Goal: Task Accomplishment & Management: Use online tool/utility

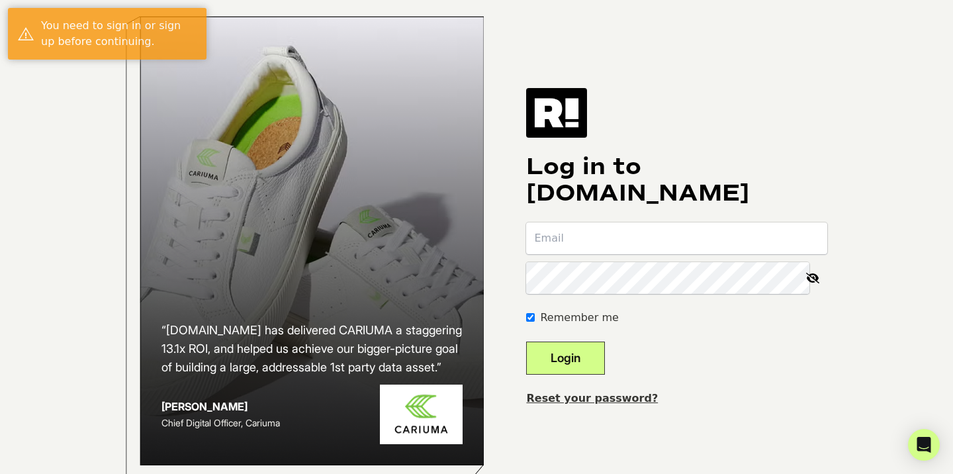
type input "[EMAIL_ADDRESS][DOMAIN_NAME]"
click at [584, 359] on button "Login" at bounding box center [565, 358] width 79 height 33
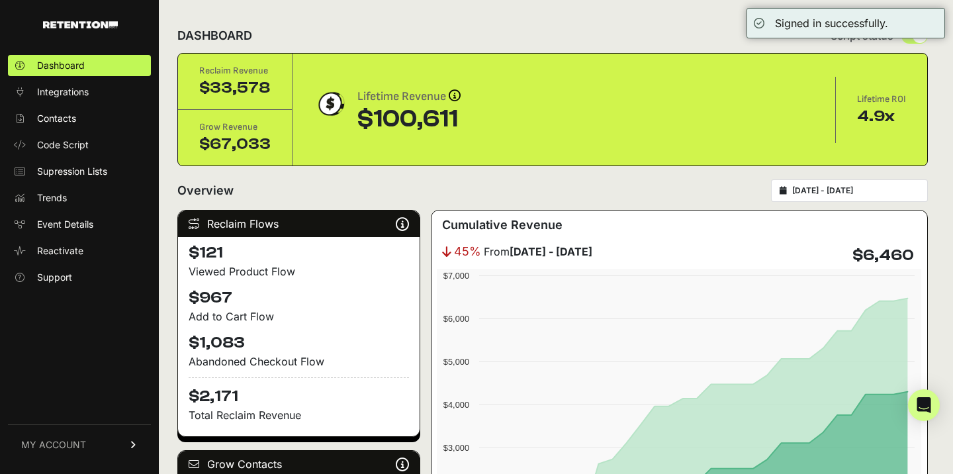
click at [496, 182] on div "Overview 2025-08-20 - 2025-09-19" at bounding box center [552, 190] width 751 height 23
click at [465, 182] on div "Overview 2025-08-20 - 2025-09-19" at bounding box center [552, 190] width 751 height 23
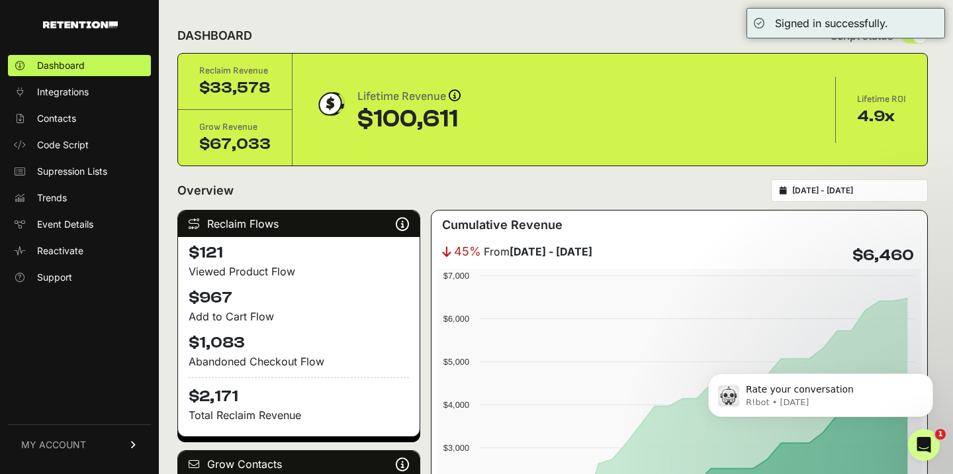
click at [602, 33] on div "DASHBOARD Script status" at bounding box center [552, 36] width 751 height 34
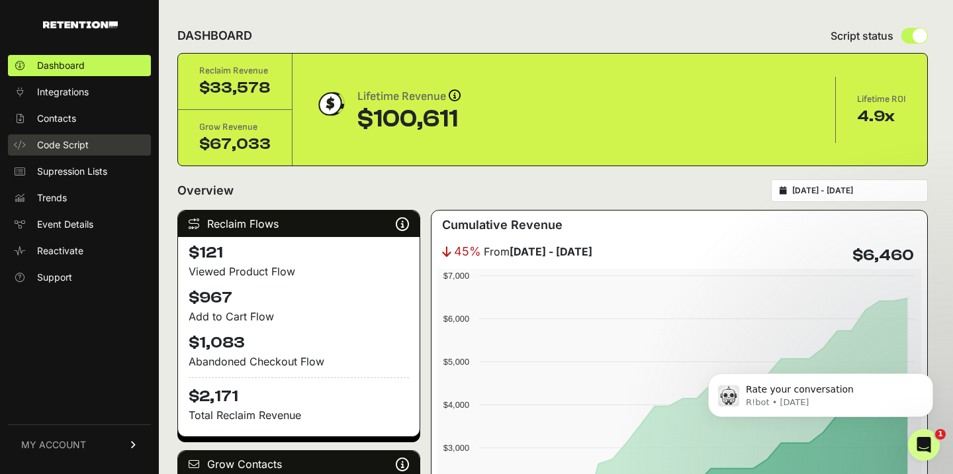
click at [85, 152] on link "Code Script" at bounding box center [79, 144] width 143 height 21
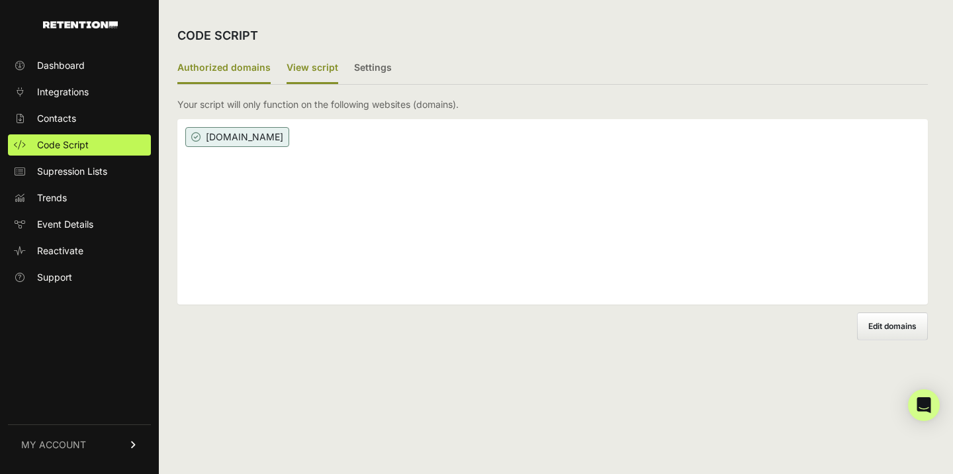
click at [318, 54] on label "View script" at bounding box center [313, 68] width 52 height 31
click at [0, 0] on input "View script" at bounding box center [0, 0] width 0 height 0
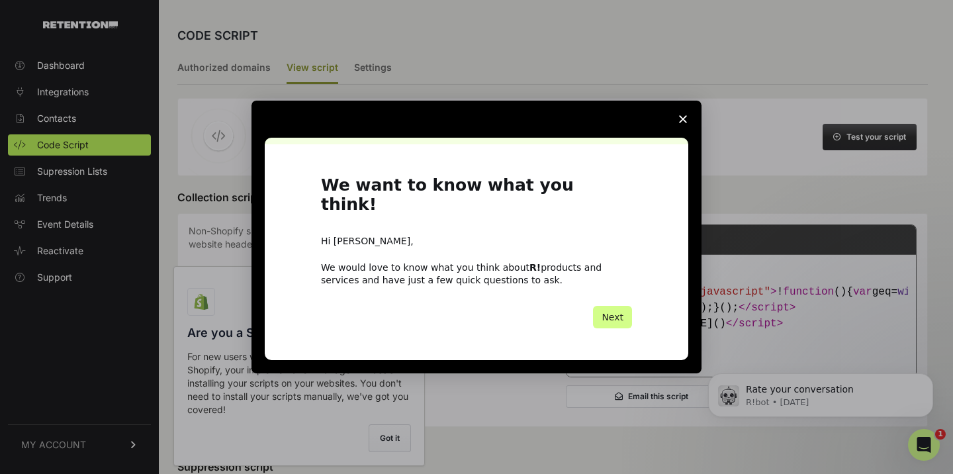
click at [680, 132] on span "Close survey" at bounding box center [682, 119] width 37 height 37
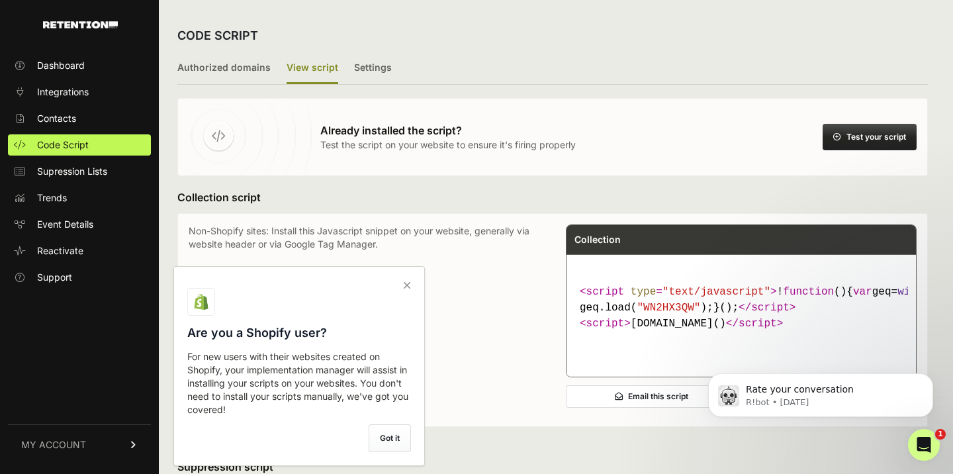
click at [549, 34] on div "CODE SCRIPT" at bounding box center [552, 36] width 751 height 34
click at [408, 285] on icon at bounding box center [407, 285] width 19 height 21
click at [0, 0] on input "checkbox" at bounding box center [0, 0] width 0 height 0
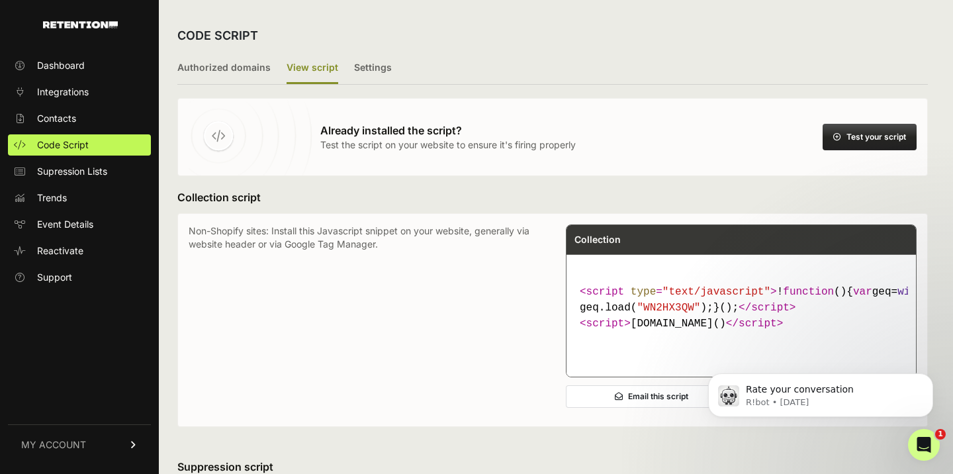
click at [526, 35] on div "CODE SCRIPT" at bounding box center [552, 36] width 751 height 34
click at [228, 71] on label "Authorized domains" at bounding box center [223, 68] width 93 height 31
click at [0, 0] on input "Authorized domains" at bounding box center [0, 0] width 0 height 0
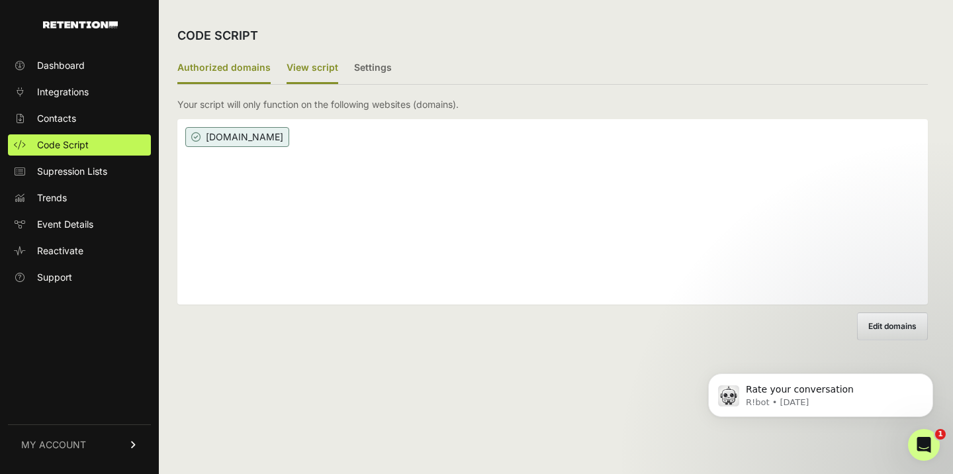
click at [304, 72] on label "View script" at bounding box center [313, 68] width 52 height 31
click at [0, 0] on input "View script" at bounding box center [0, 0] width 0 height 0
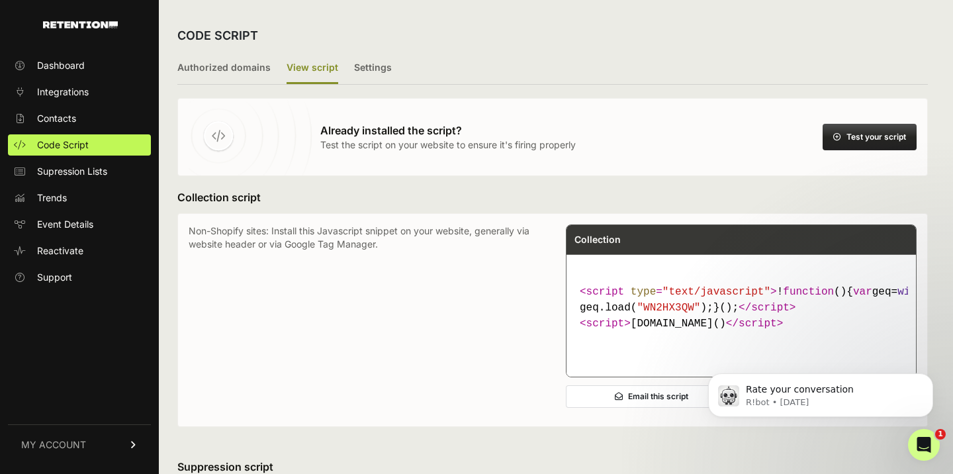
click at [299, 385] on p "Non-Shopify sites: Install this Javascript snippet on your website, generally v…" at bounding box center [364, 319] width 351 height 191
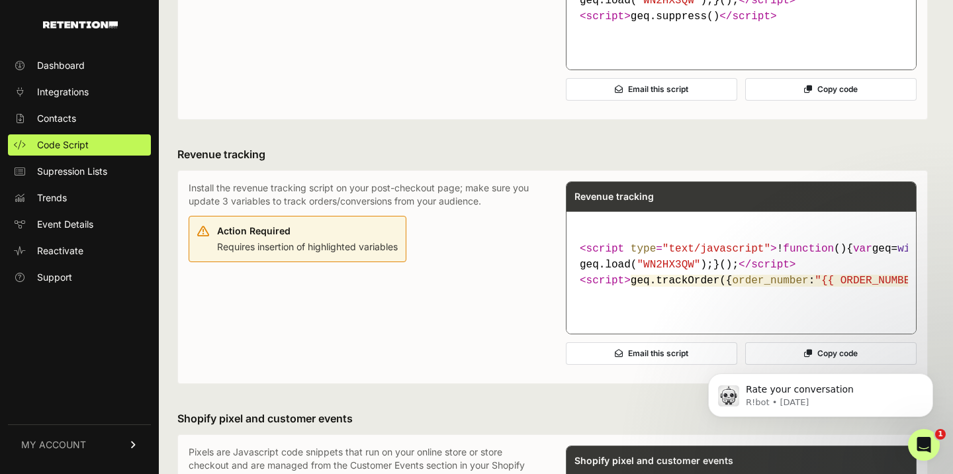
scroll to position [581, 0]
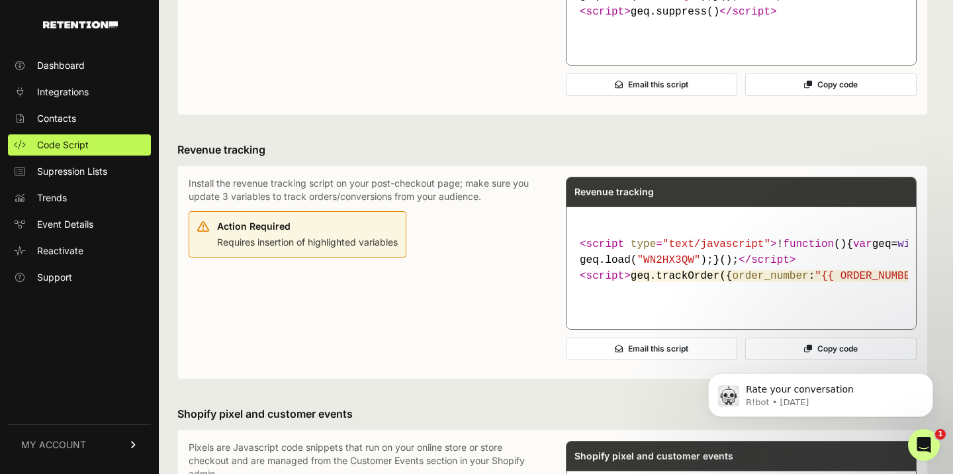
click at [326, 249] on div "Action Required Requires insertion of highlighted variables" at bounding box center [307, 233] width 181 height 32
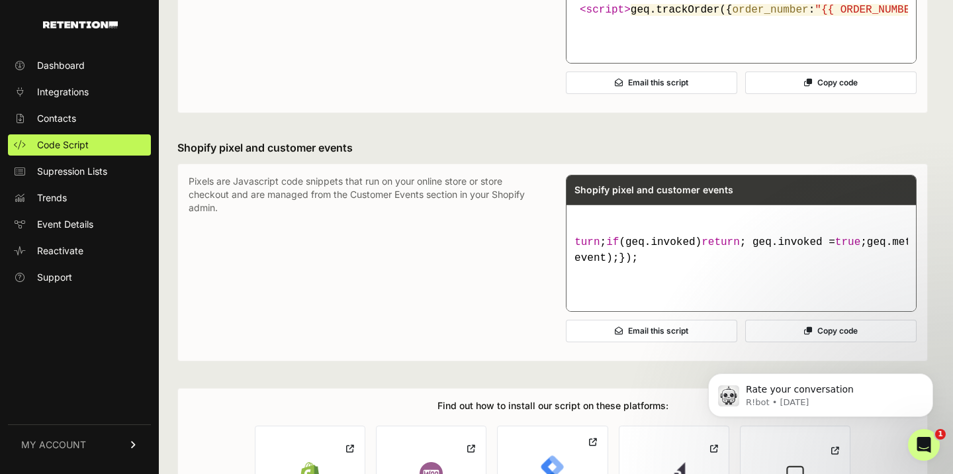
scroll to position [0, 0]
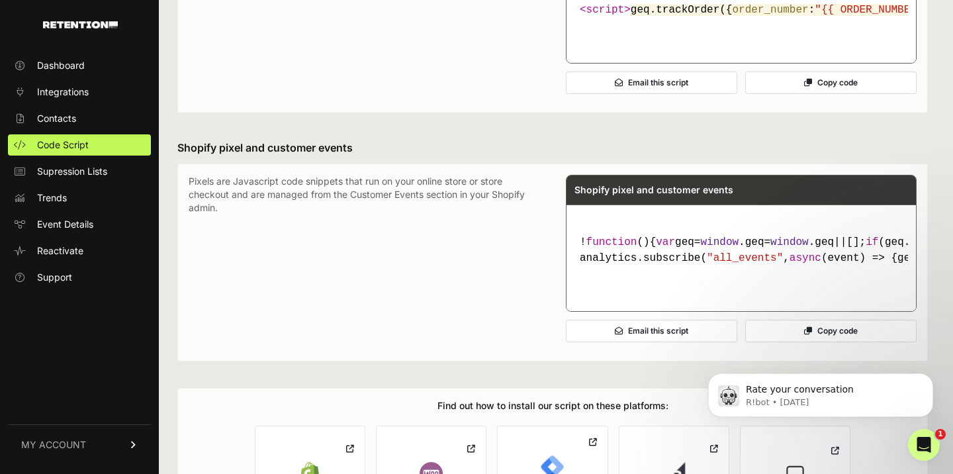
click at [311, 350] on p "Pixels are Javascript code snippets that run on your online store or store chec…" at bounding box center [364, 262] width 351 height 175
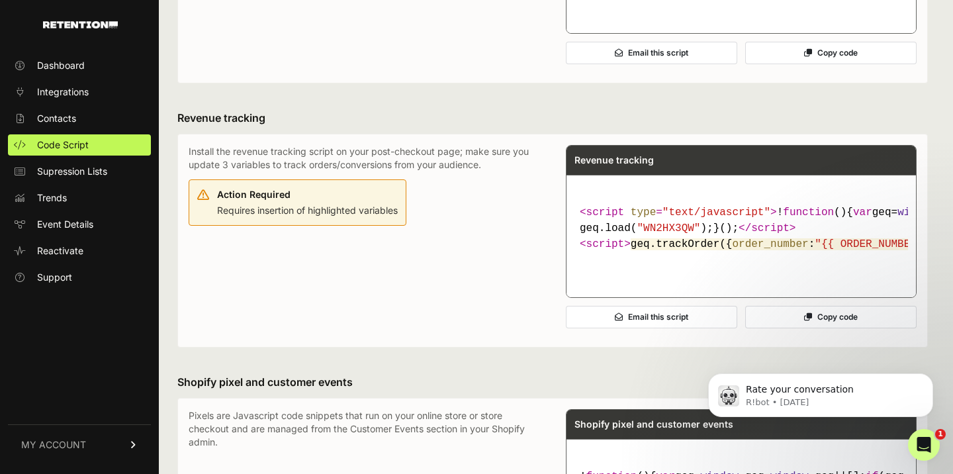
scroll to position [614, 0]
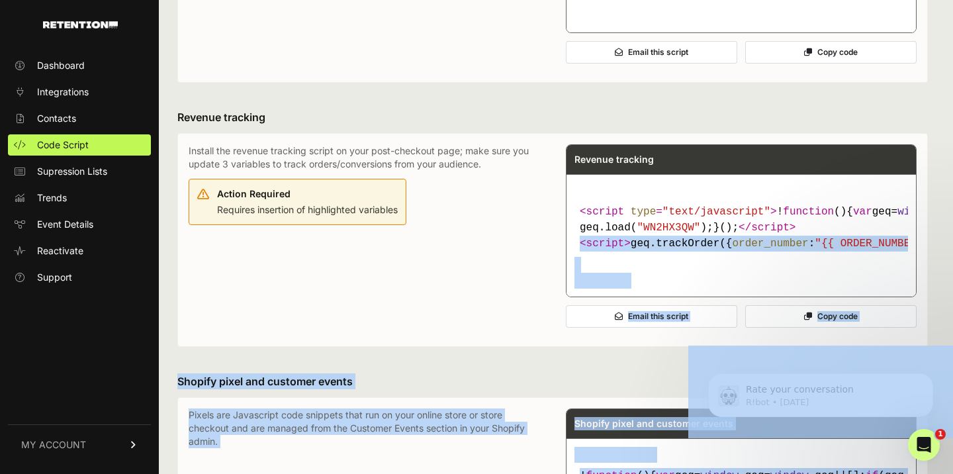
drag, startPoint x: 1263, startPoint y: 683, endPoint x: 846, endPoint y: 347, distance: 535.6
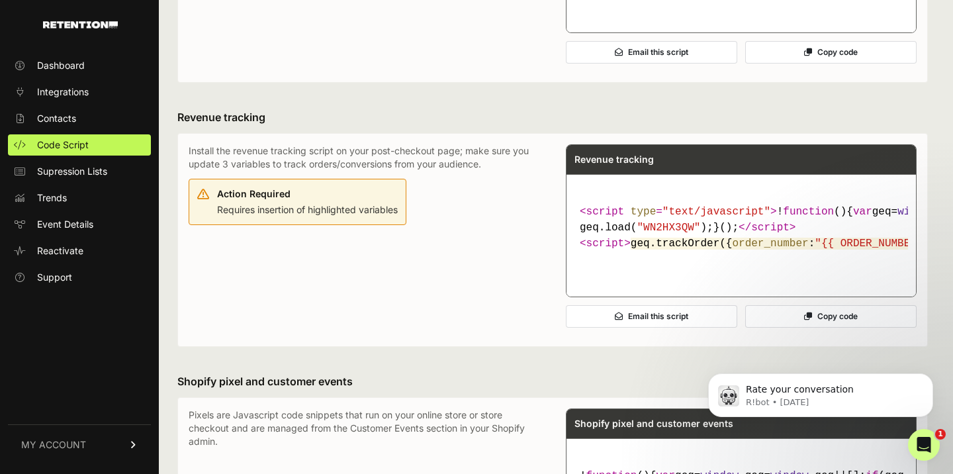
click at [748, 257] on code "< script type = "text/javascript" > ! function ( ) { var geq= window .geq= wind…" at bounding box center [741, 228] width 334 height 58
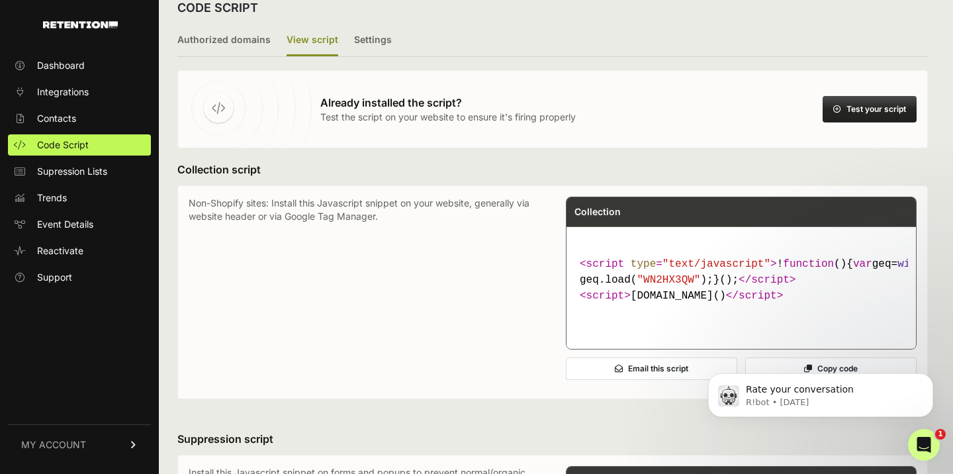
scroll to position [0, 0]
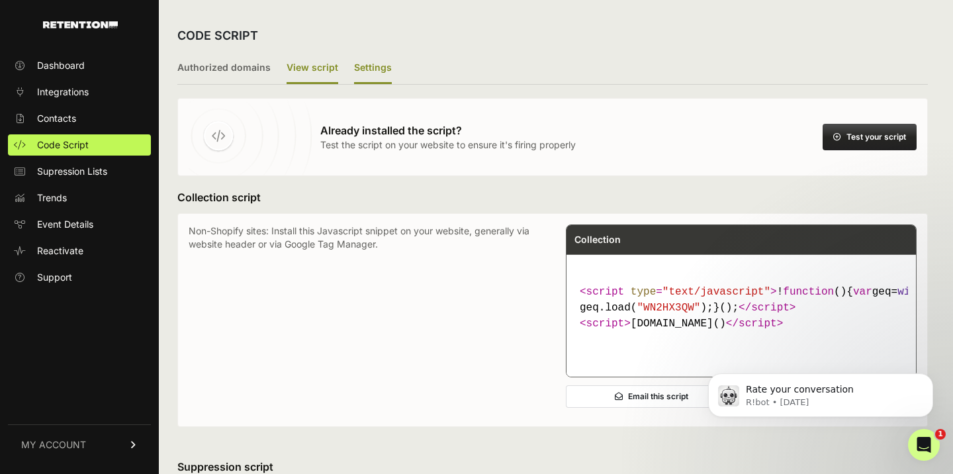
click at [361, 76] on label "Settings" at bounding box center [373, 68] width 38 height 31
click at [0, 0] on input "Settings" at bounding box center [0, 0] width 0 height 0
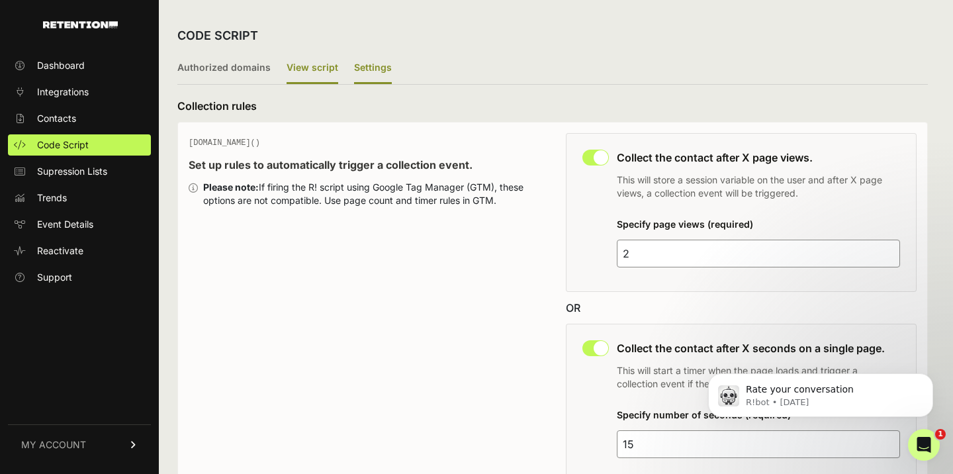
click at [303, 75] on label "View script" at bounding box center [313, 68] width 52 height 31
click at [0, 0] on input "View script" at bounding box center [0, 0] width 0 height 0
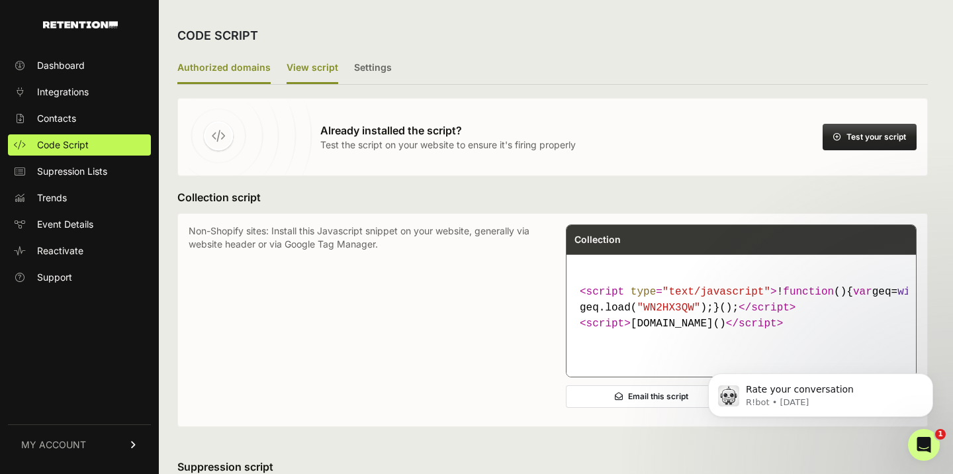
click at [226, 76] on label "Authorized domains" at bounding box center [223, 68] width 93 height 31
click at [0, 0] on input "Authorized domains" at bounding box center [0, 0] width 0 height 0
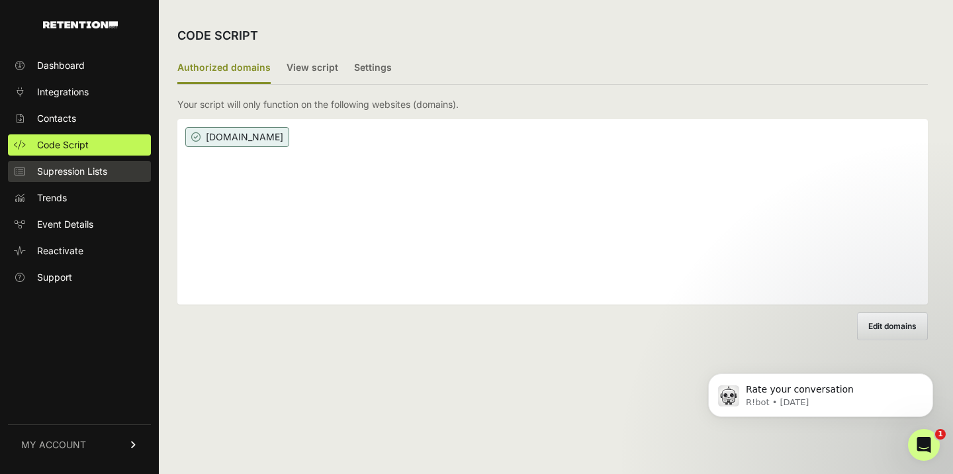
click at [91, 171] on span "Supression Lists" at bounding box center [72, 171] width 70 height 13
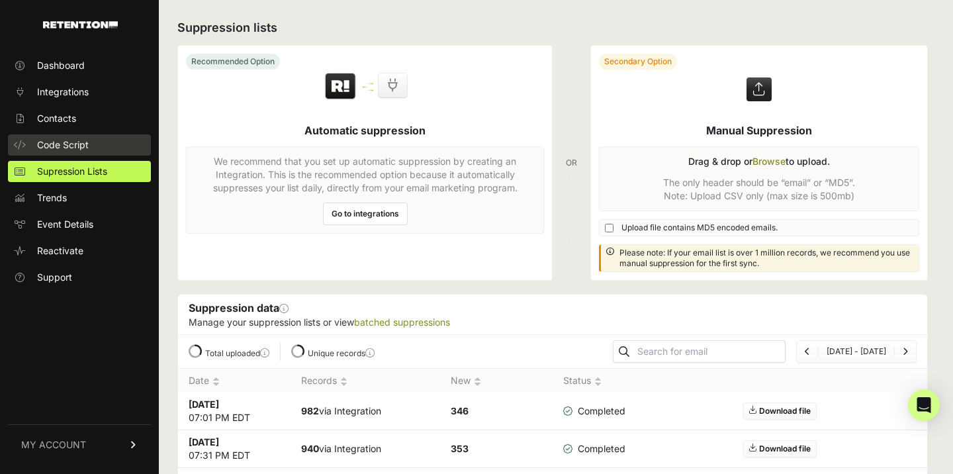
click at [77, 150] on span "Code Script" at bounding box center [63, 144] width 52 height 13
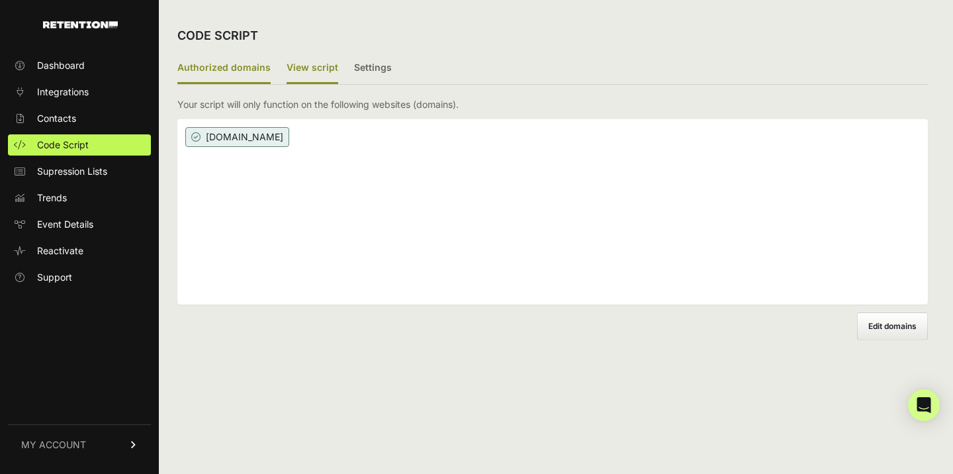
click at [295, 72] on label "View script" at bounding box center [313, 68] width 52 height 31
click at [0, 0] on input "View script" at bounding box center [0, 0] width 0 height 0
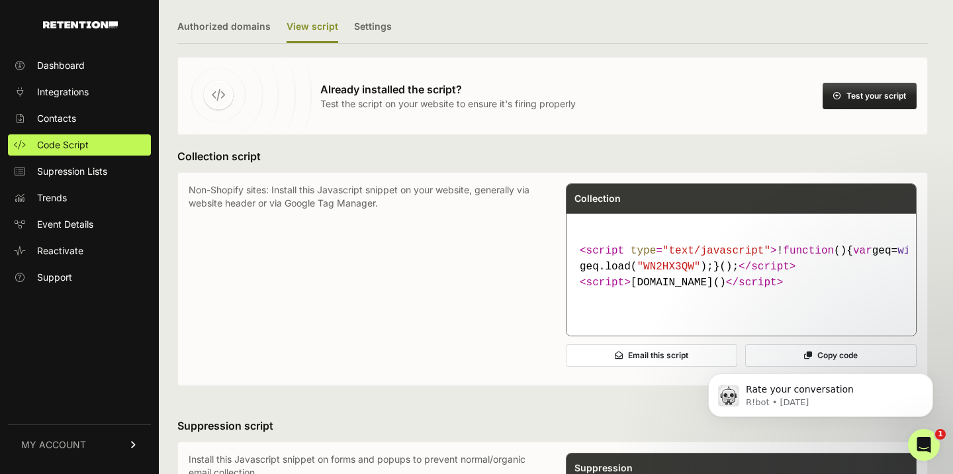
scroll to position [42, 0]
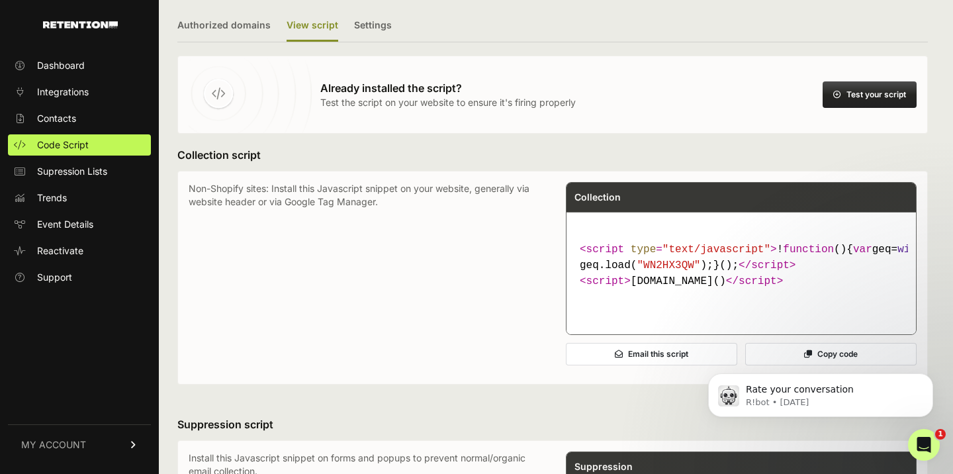
click at [666, 274] on code "< script type = "text/javascript" > ! function ( ) { var geq= window .geq= wind…" at bounding box center [741, 265] width 334 height 58
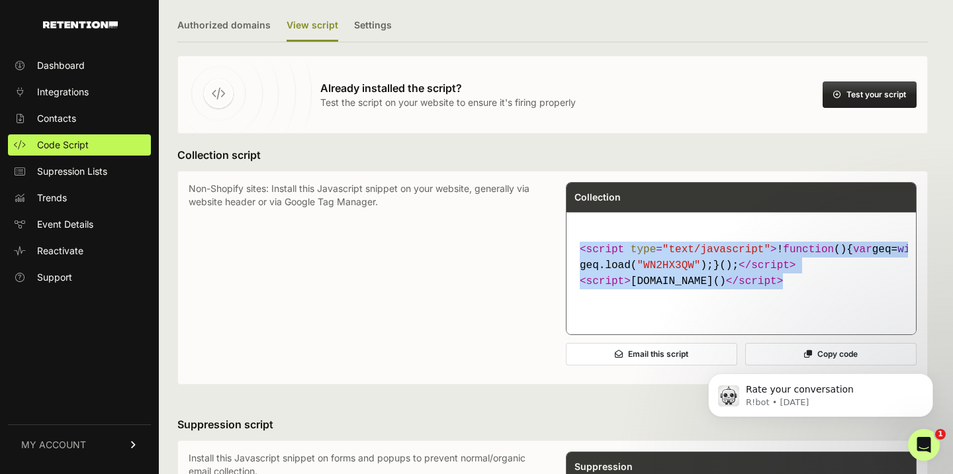
drag, startPoint x: 782, startPoint y: 320, endPoint x: 577, endPoint y: 256, distance: 214.8
click at [577, 256] on code "< script type = "text/javascript" > ! function ( ) { var geq= window .geq= wind…" at bounding box center [741, 265] width 334 height 58
copy code "< script type = "text/javascript" > ! function ( ) { var geq= window .geq= wind…"
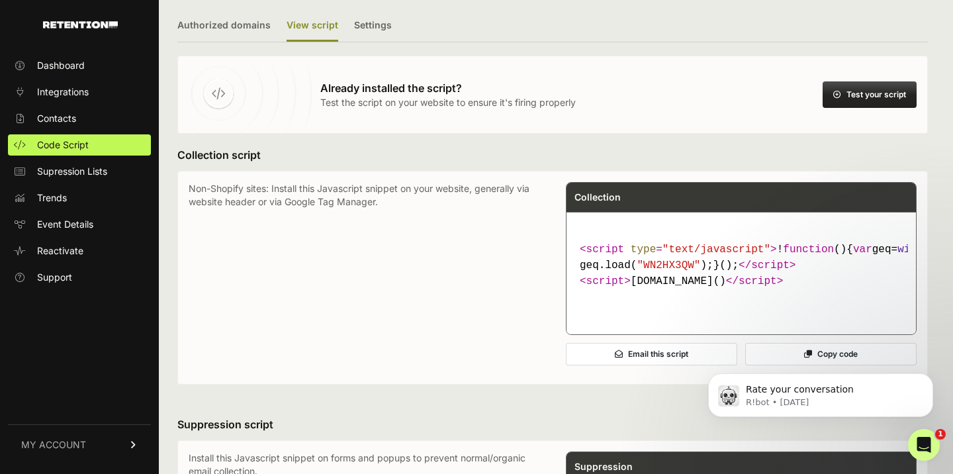
click at [386, 265] on p "Non-Shopify sites: Install this Javascript snippet on your website, generally v…" at bounding box center [364, 277] width 351 height 191
drag, startPoint x: 705, startPoint y: 281, endPoint x: 565, endPoint y: 285, distance: 139.7
click at [566, 285] on div "Collection < script type = "text/javascript" > ! function ( ) { var geq= window…" at bounding box center [741, 258] width 351 height 153
copy span "geq.load( "WN2HX3QW" )"
click at [641, 21] on ul "Authorized domains View script Settings" at bounding box center [552, 27] width 751 height 32
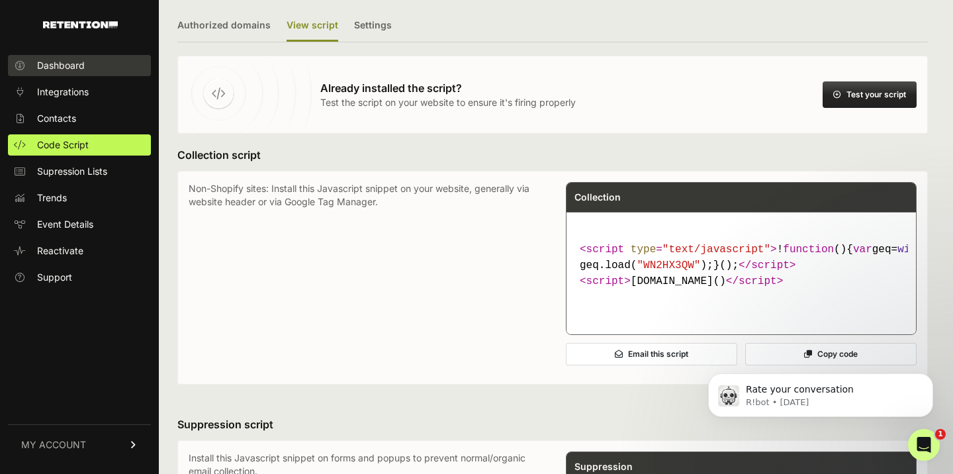
click at [102, 73] on link "Dashboard" at bounding box center [79, 65] width 143 height 21
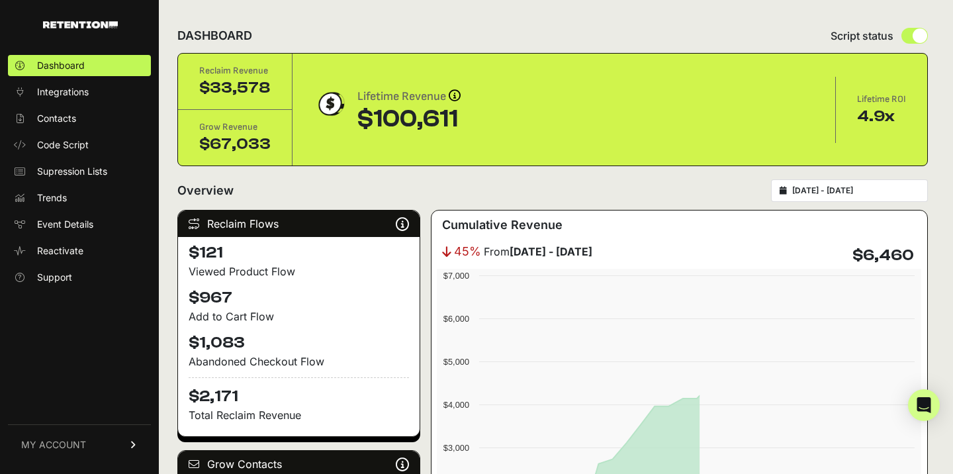
click at [68, 451] on span "MY ACCOUNT" at bounding box center [53, 444] width 65 height 13
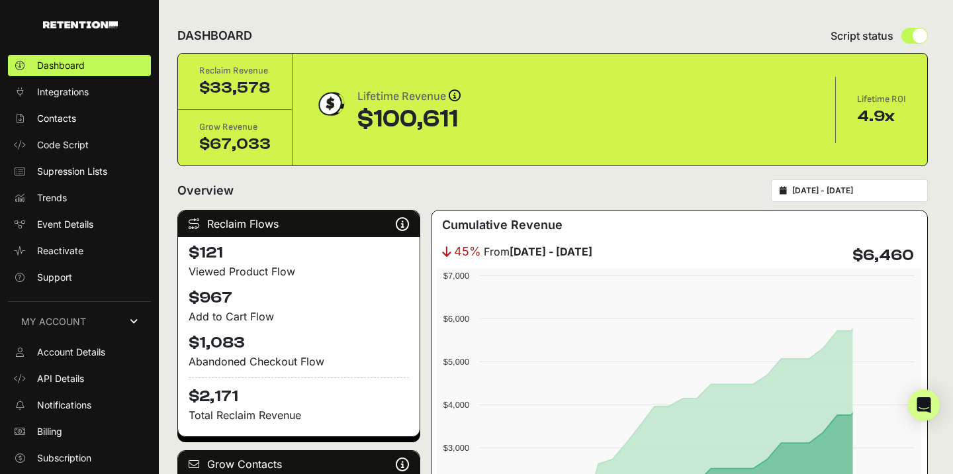
scroll to position [23, 0]
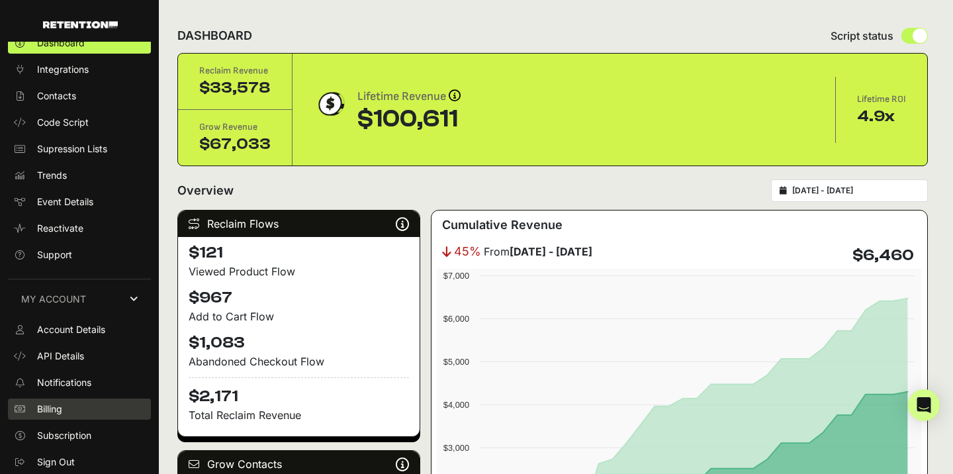
click at [59, 404] on span "Billing" at bounding box center [49, 408] width 25 height 13
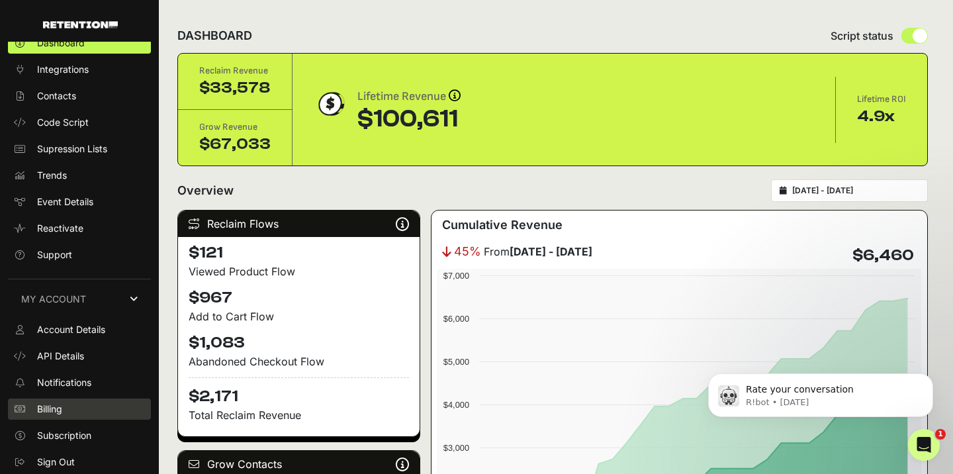
scroll to position [0, 0]
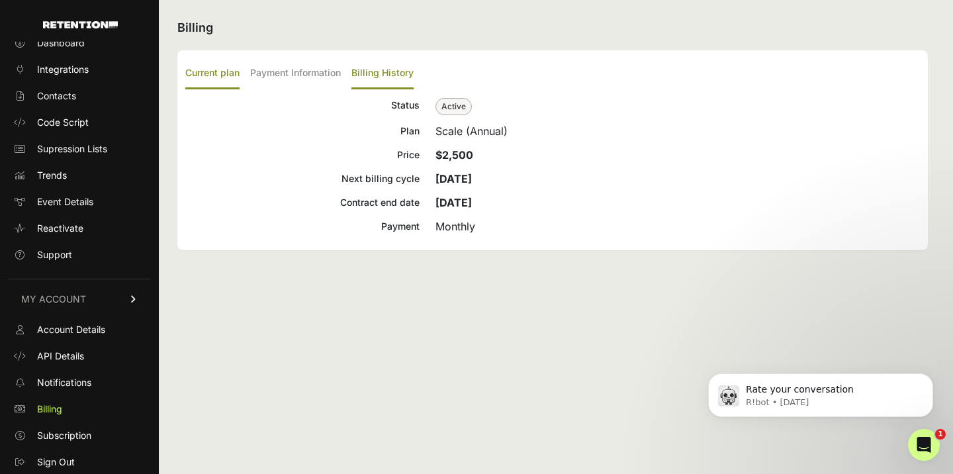
click at [382, 74] on label "Billing History" at bounding box center [382, 73] width 62 height 31
click at [0, 0] on input "Billing History" at bounding box center [0, 0] width 0 height 0
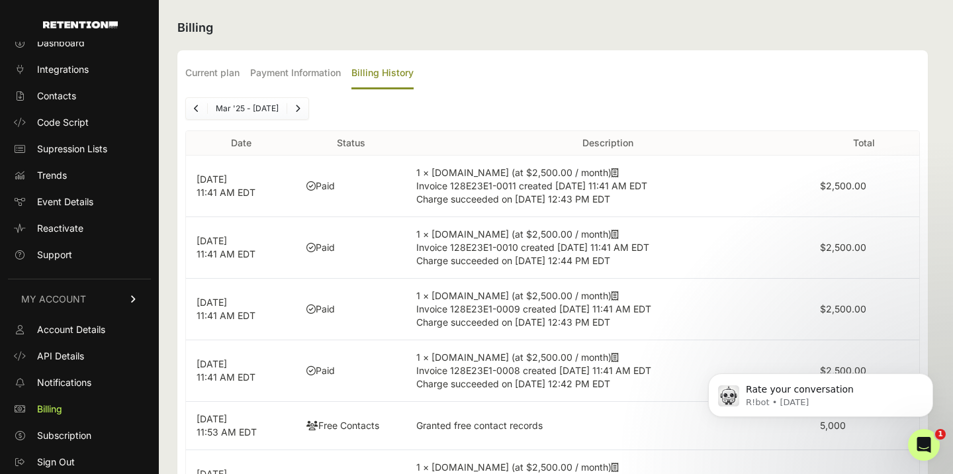
click at [612, 34] on h2 "Billing" at bounding box center [552, 28] width 751 height 19
click at [529, 43] on div "Billing Current plan Payment Information Billing History Status Active Plan Sca…" at bounding box center [553, 333] width 788 height 667
click at [465, 58] on ul "Current plan Payment Information Billing History" at bounding box center [552, 73] width 735 height 31
click at [487, 66] on ul "Current plan Payment Information Billing History" at bounding box center [552, 73] width 735 height 31
click at [493, 59] on ul "Current plan Payment Information Billing History" at bounding box center [552, 73] width 735 height 31
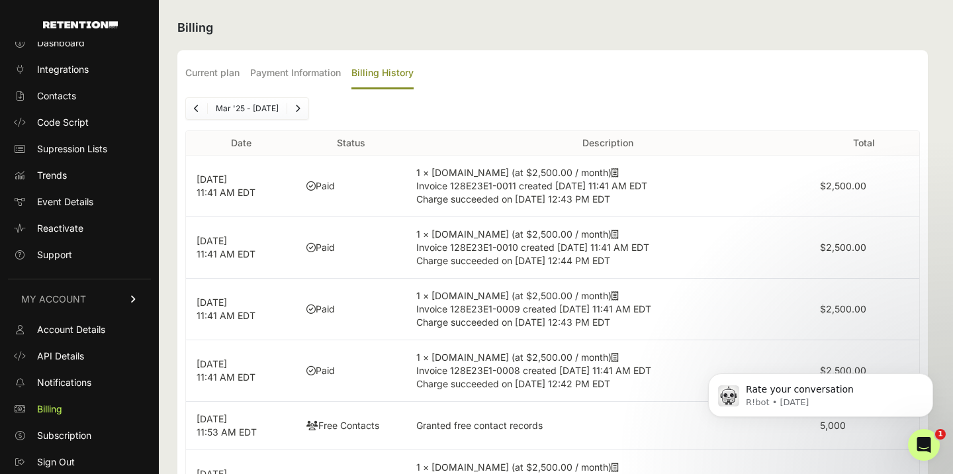
click at [522, 43] on div "Billing Current plan Payment Information Billing History Status Active Plan Sca…" at bounding box center [553, 333] width 788 height 667
click at [47, 126] on span "Code Script" at bounding box center [63, 122] width 52 height 13
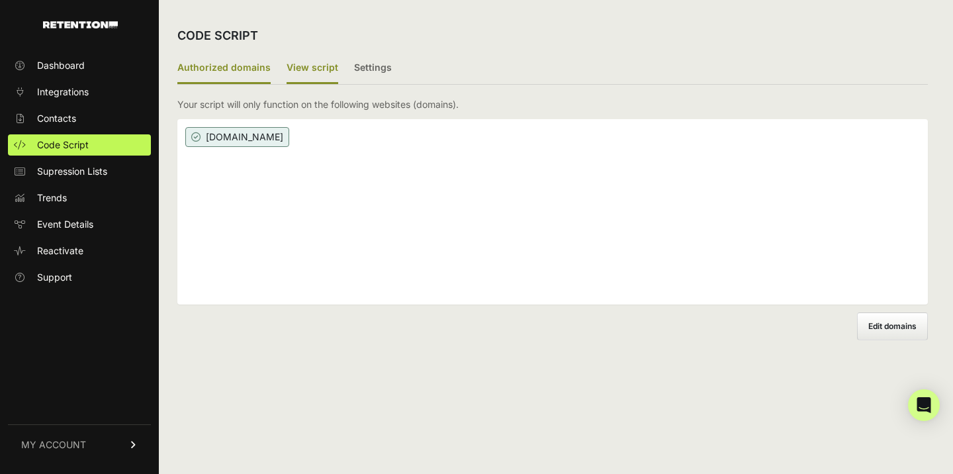
click at [310, 70] on label "View script" at bounding box center [313, 68] width 52 height 31
click at [0, 0] on input "View script" at bounding box center [0, 0] width 0 height 0
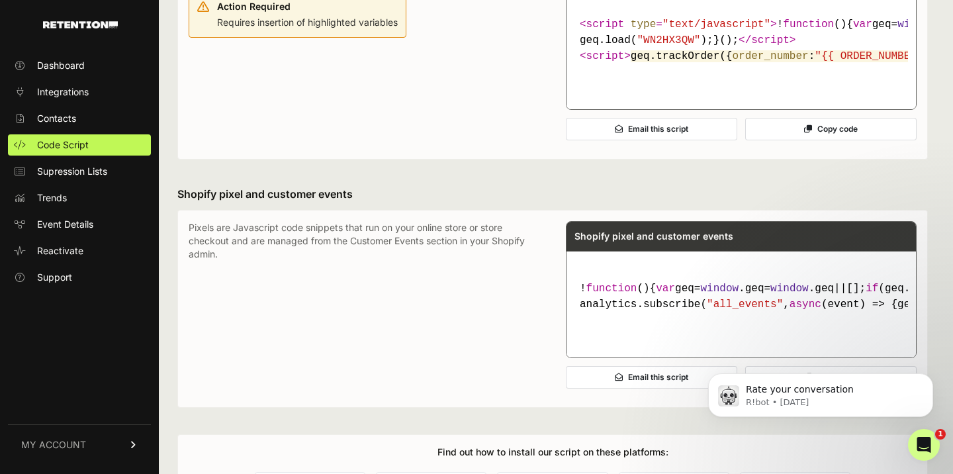
scroll to position [809, 0]
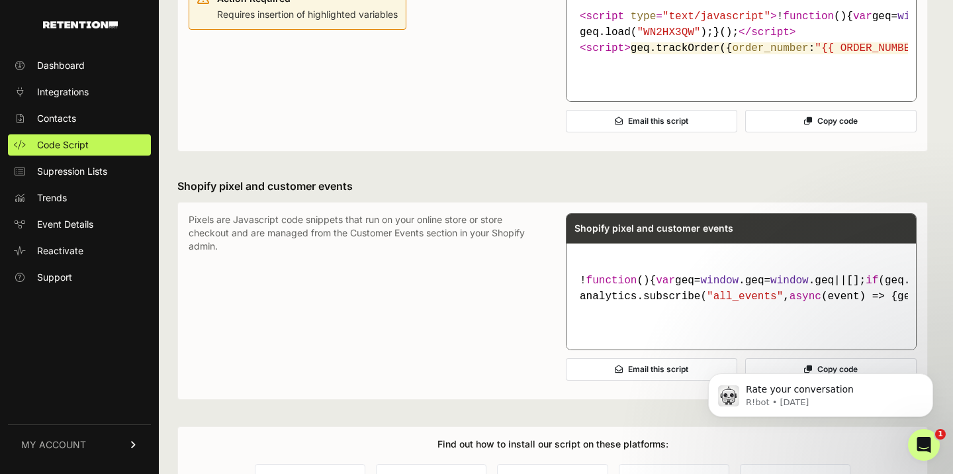
click at [789, 132] on button "Copy code" at bounding box center [830, 121] width 171 height 23
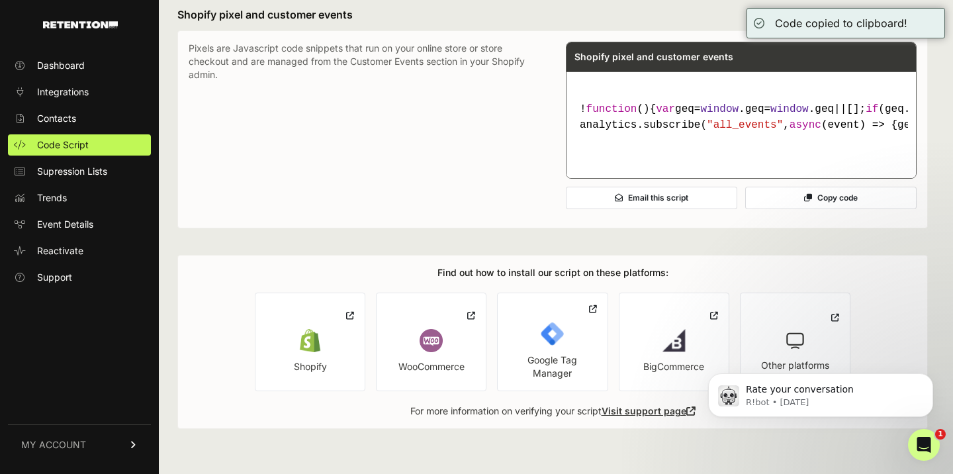
scroll to position [1076, 0]
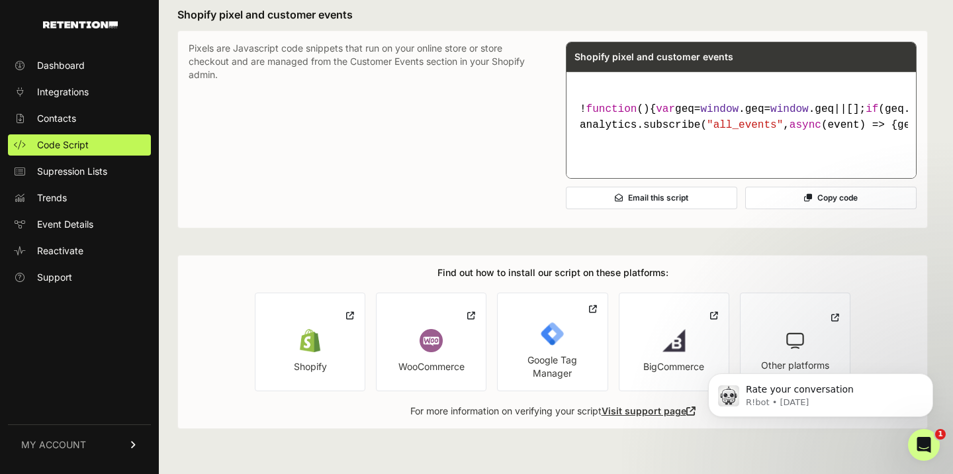
click at [261, 216] on p "Pixels are Javascript code snippets that run on your online store or store chec…" at bounding box center [364, 129] width 351 height 175
click at [81, 444] on span "MY ACCOUNT" at bounding box center [53, 444] width 65 height 13
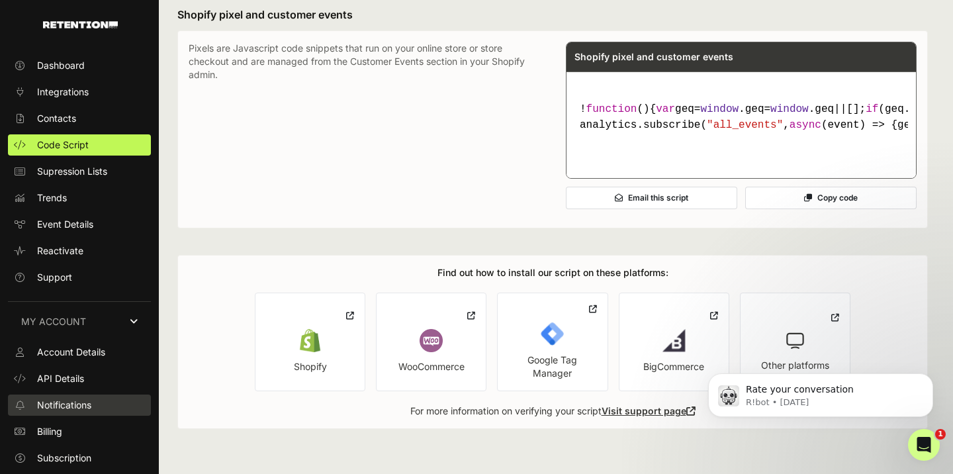
scroll to position [23, 0]
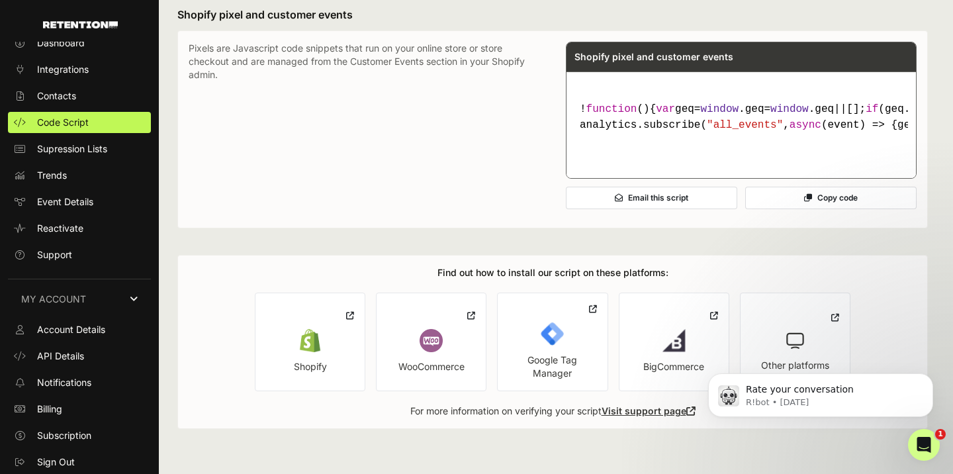
click at [58, 423] on ul "Account Details API Details Notifications Billing Subscription Sign Out" at bounding box center [79, 396] width 143 height 154
click at [59, 412] on span "Billing" at bounding box center [49, 408] width 25 height 13
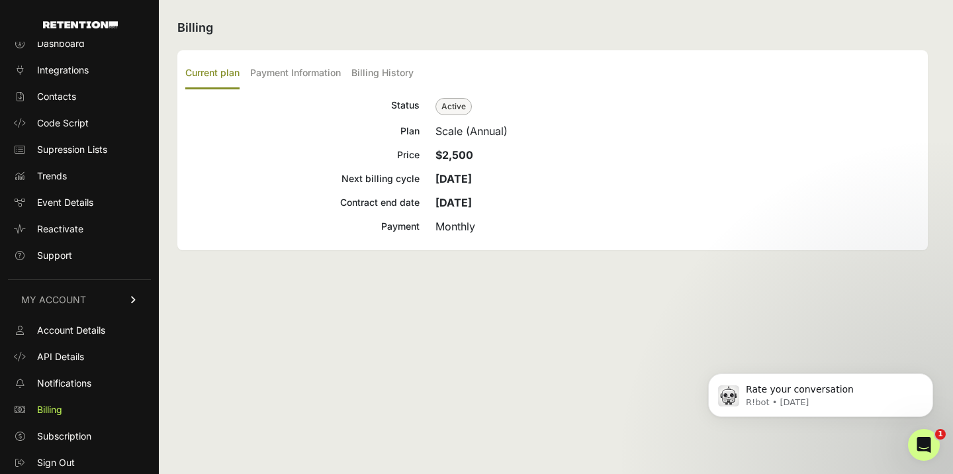
click at [449, 169] on div "Status Active Plan Scale (Annual) Price $2,500 Next billing cycle [DATE] Contra…" at bounding box center [552, 165] width 735 height 137
click at [292, 79] on label "Payment Information" at bounding box center [295, 73] width 91 height 31
click at [0, 0] on input "Payment Information" at bounding box center [0, 0] width 0 height 0
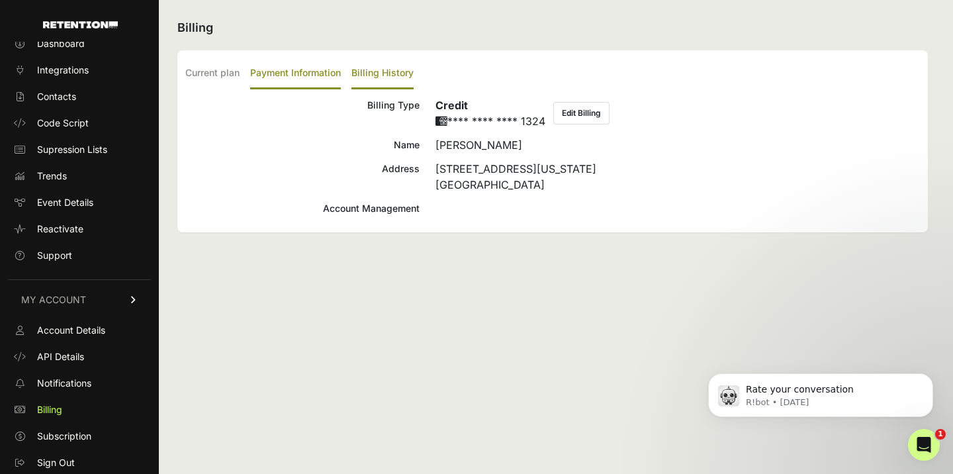
click at [366, 73] on label "Billing History" at bounding box center [382, 73] width 62 height 31
click at [0, 0] on input "Billing History" at bounding box center [0, 0] width 0 height 0
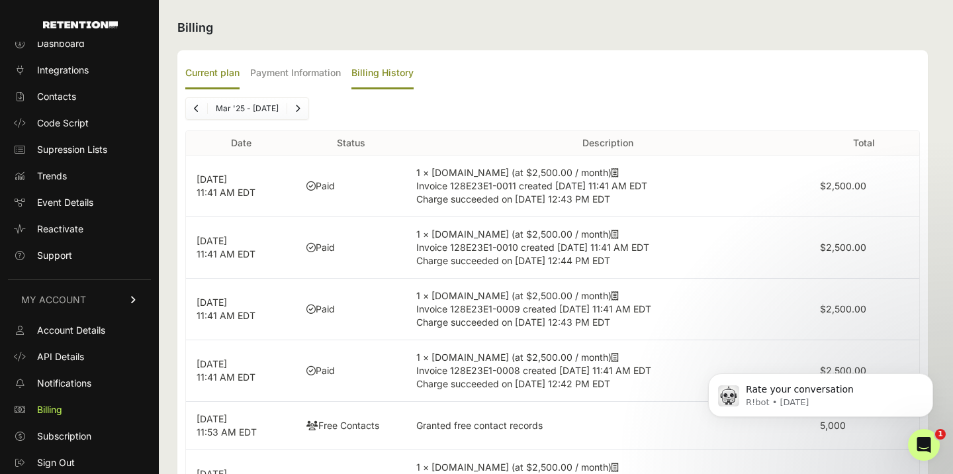
click at [222, 74] on label "Current plan" at bounding box center [212, 73] width 54 height 31
click at [0, 0] on input "Current plan" at bounding box center [0, 0] width 0 height 0
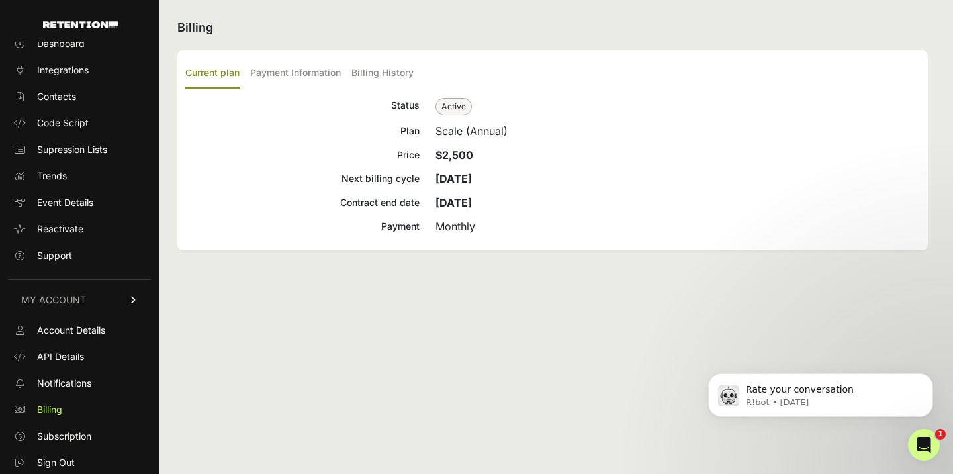
click at [316, 29] on h2 "Billing" at bounding box center [552, 28] width 751 height 19
click at [75, 49] on span "Dashboard" at bounding box center [61, 43] width 48 height 13
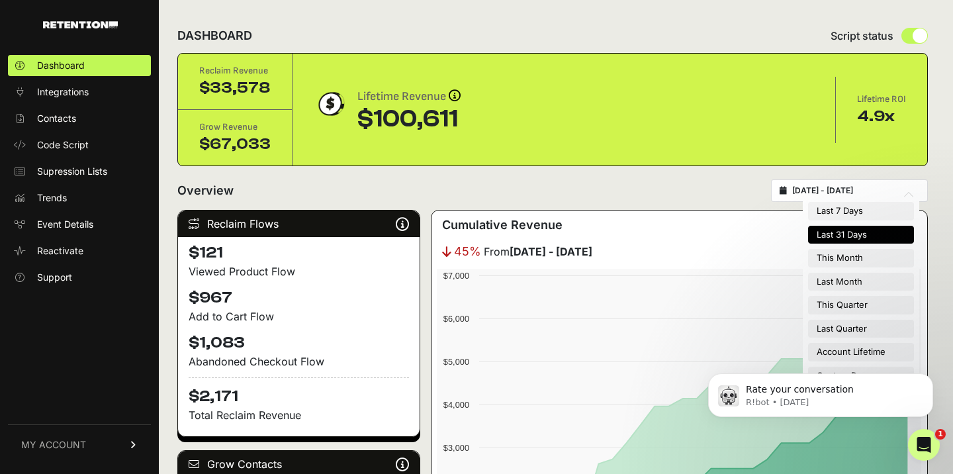
click at [843, 195] on input "[DATE] - [DATE]" at bounding box center [855, 190] width 127 height 11
click at [661, 206] on form "Overview [DATE] - [DATE]" at bounding box center [552, 194] width 751 height 30
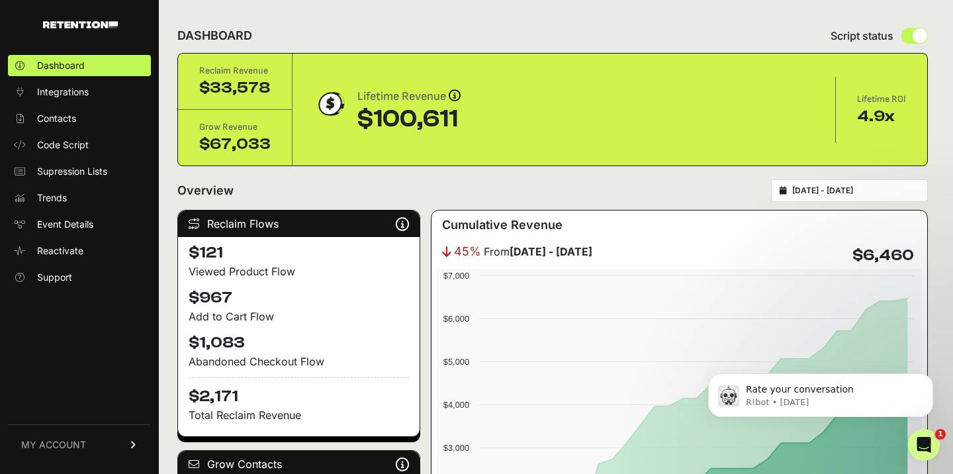
click at [841, 196] on div "[DATE] - [DATE]" at bounding box center [849, 190] width 157 height 23
click at [691, 197] on div "Overview [DATE] - [DATE]" at bounding box center [552, 190] width 751 height 23
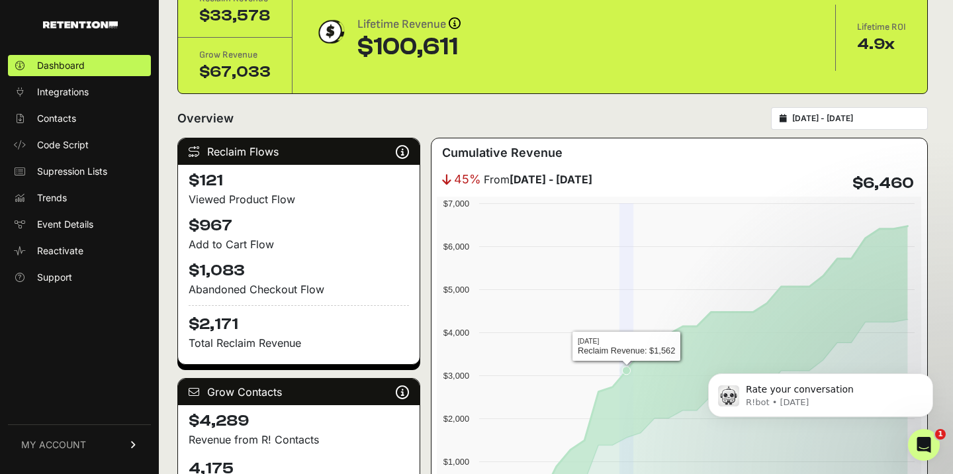
scroll to position [66, 0]
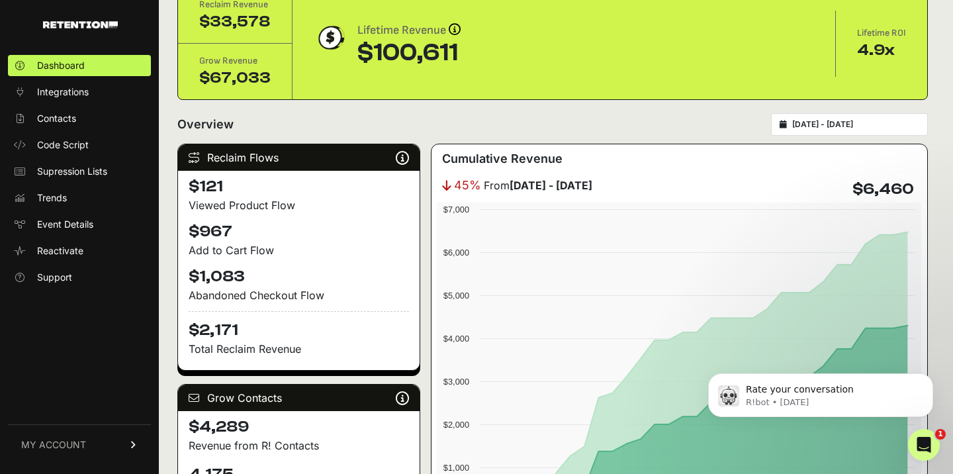
click at [848, 126] on input "[DATE] - [DATE]" at bounding box center [855, 124] width 127 height 11
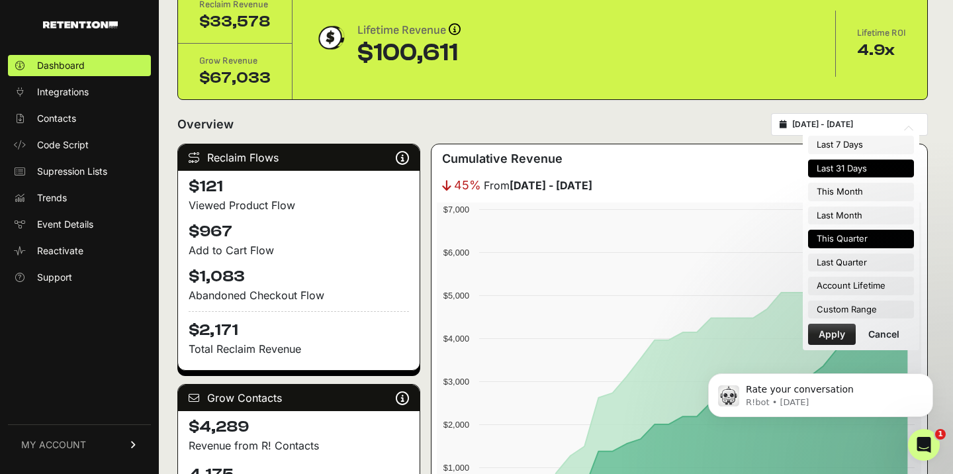
click at [823, 236] on li "This Quarter" at bounding box center [861, 239] width 106 height 19
type input "[DATE] - [DATE]"
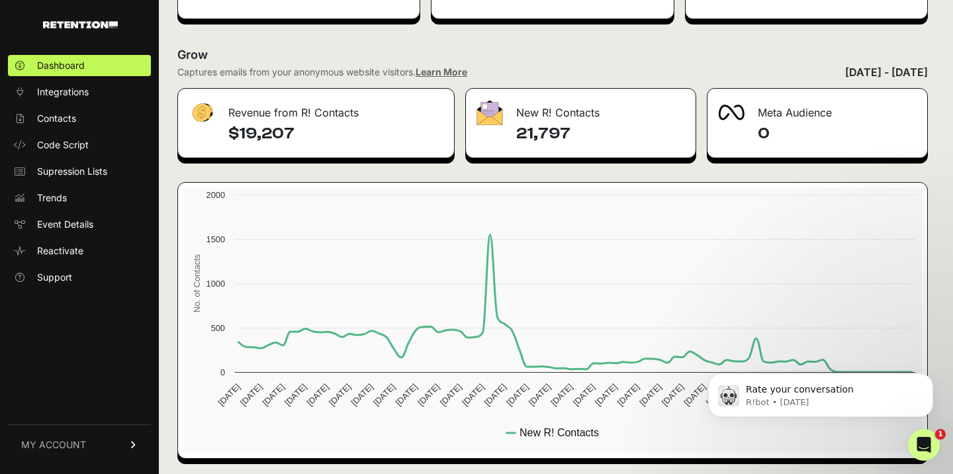
scroll to position [1589, 0]
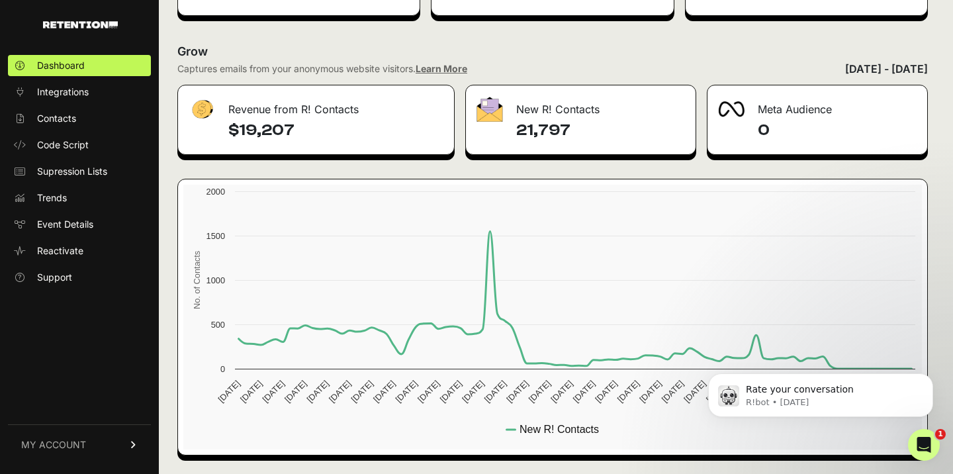
click at [441, 67] on link "Learn More" at bounding box center [442, 68] width 52 height 11
click at [640, 326] on rect at bounding box center [552, 317] width 739 height 265
click at [782, 340] on rect at bounding box center [552, 317] width 739 height 265
click at [62, 144] on span "Code Script" at bounding box center [63, 144] width 52 height 13
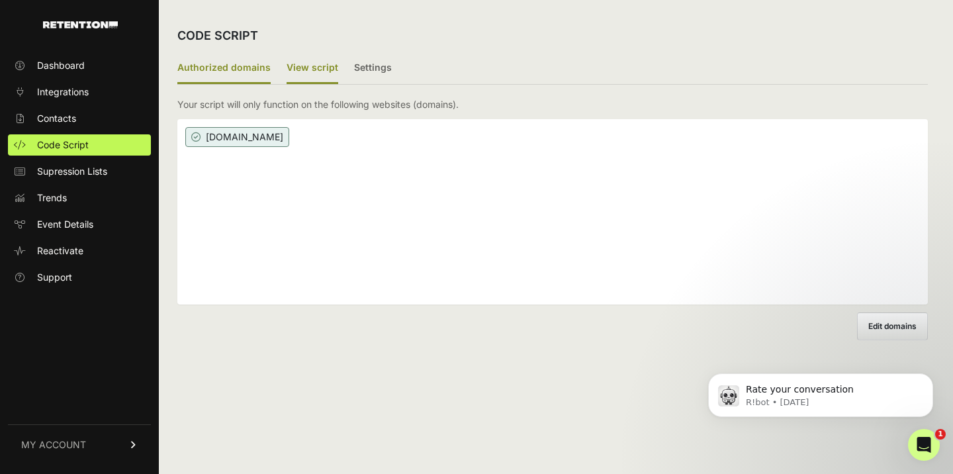
click at [293, 68] on label "View script" at bounding box center [313, 68] width 52 height 31
click at [0, 0] on input "View script" at bounding box center [0, 0] width 0 height 0
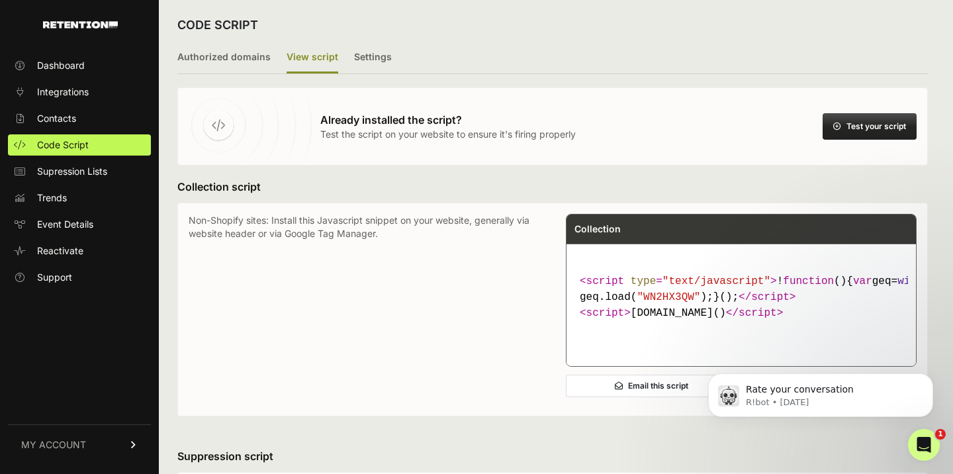
scroll to position [9, 0]
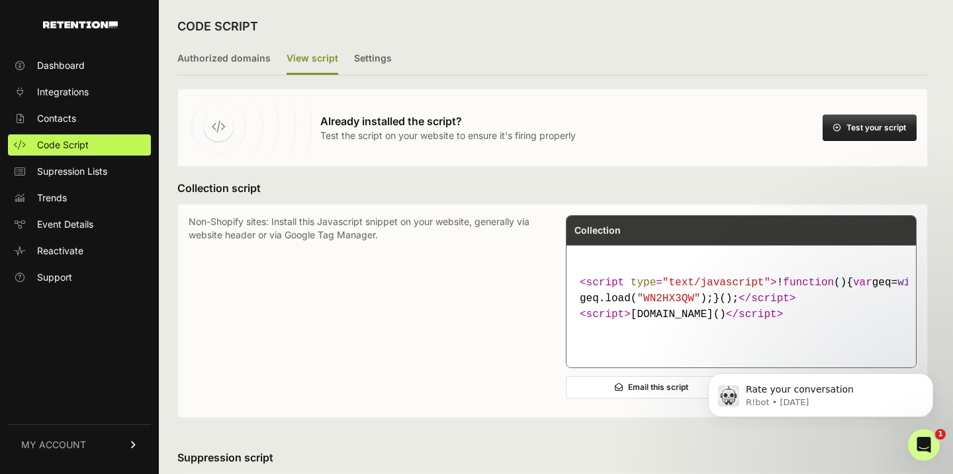
click at [676, 304] on span ""WN2HX3QW"" at bounding box center [669, 299] width 64 height 12
copy span "WN2HX3QW"
click at [731, 57] on ul "Authorized domains View script Settings" at bounding box center [552, 60] width 751 height 32
click at [870, 130] on button "Test your script" at bounding box center [870, 127] width 94 height 26
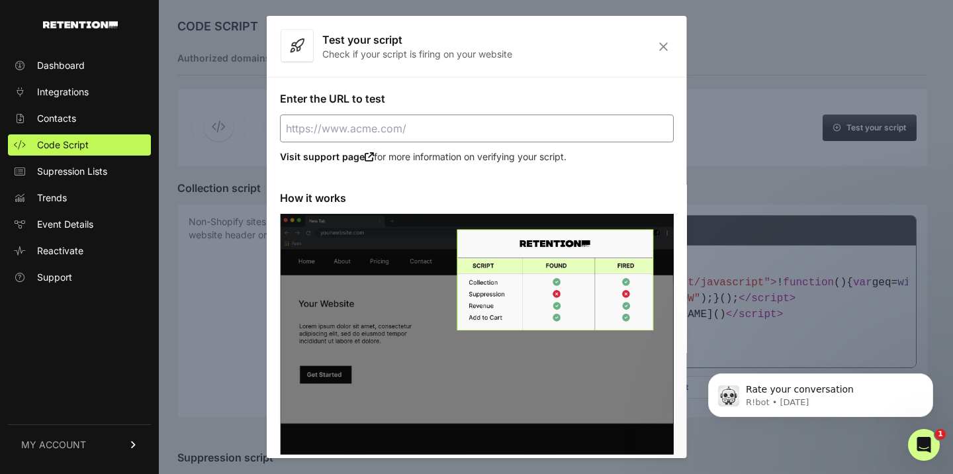
click at [445, 137] on input "Enter the URL to test" at bounding box center [477, 128] width 394 height 28
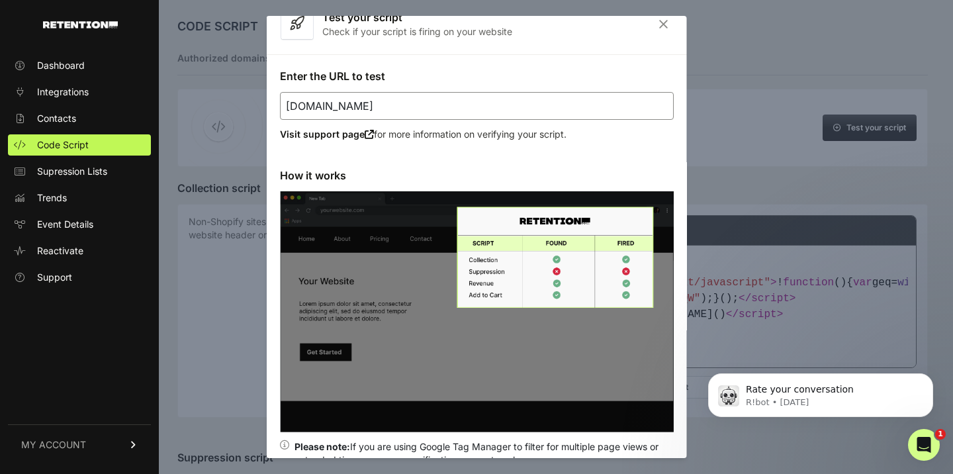
scroll to position [98, 0]
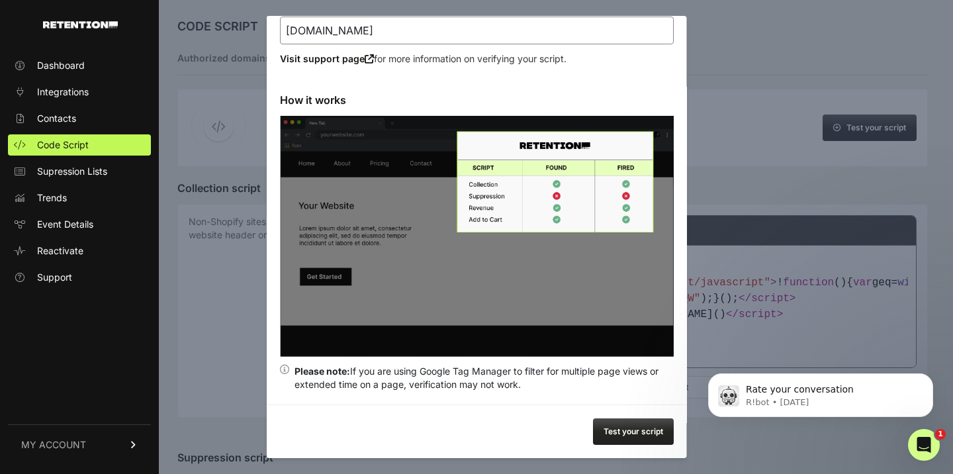
click at [634, 422] on button "Test your script" at bounding box center [633, 431] width 81 height 26
type input "https://t3micro.com"
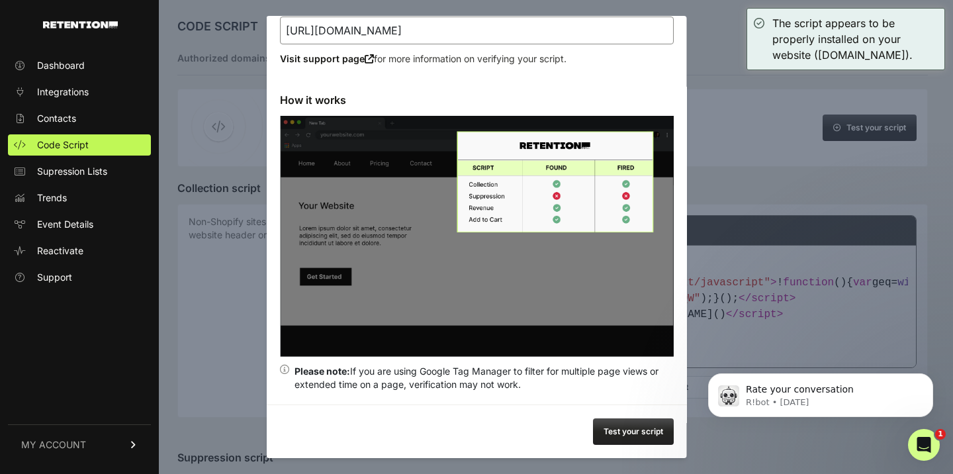
click at [762, 198] on div at bounding box center [476, 237] width 953 height 474
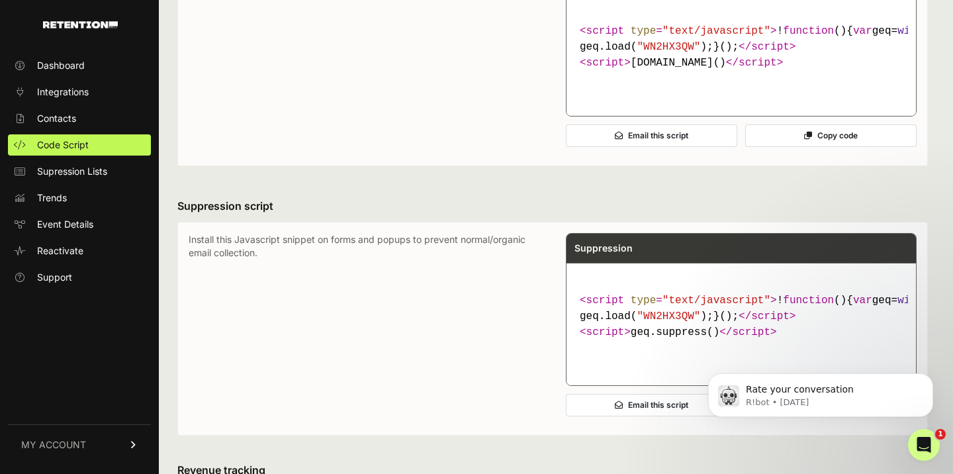
scroll to position [0, 0]
